Goal: Find specific page/section: Find specific page/section

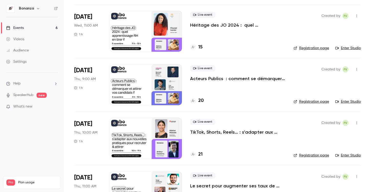
scroll to position [170, 0]
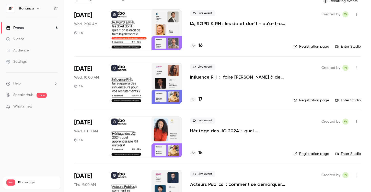
scroll to position [0, 0]
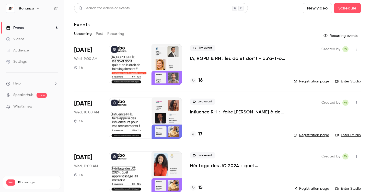
click at [194, 79] on div at bounding box center [193, 80] width 6 height 6
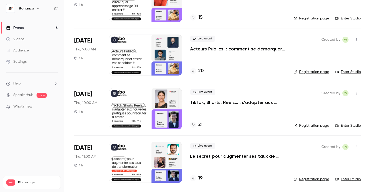
click at [192, 71] on icon at bounding box center [193, 71] width 3 height 3
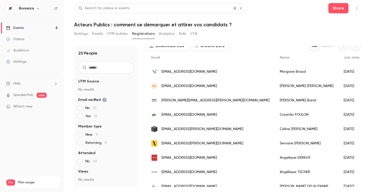
scroll to position [32, 0]
